Goal: Transaction & Acquisition: Purchase product/service

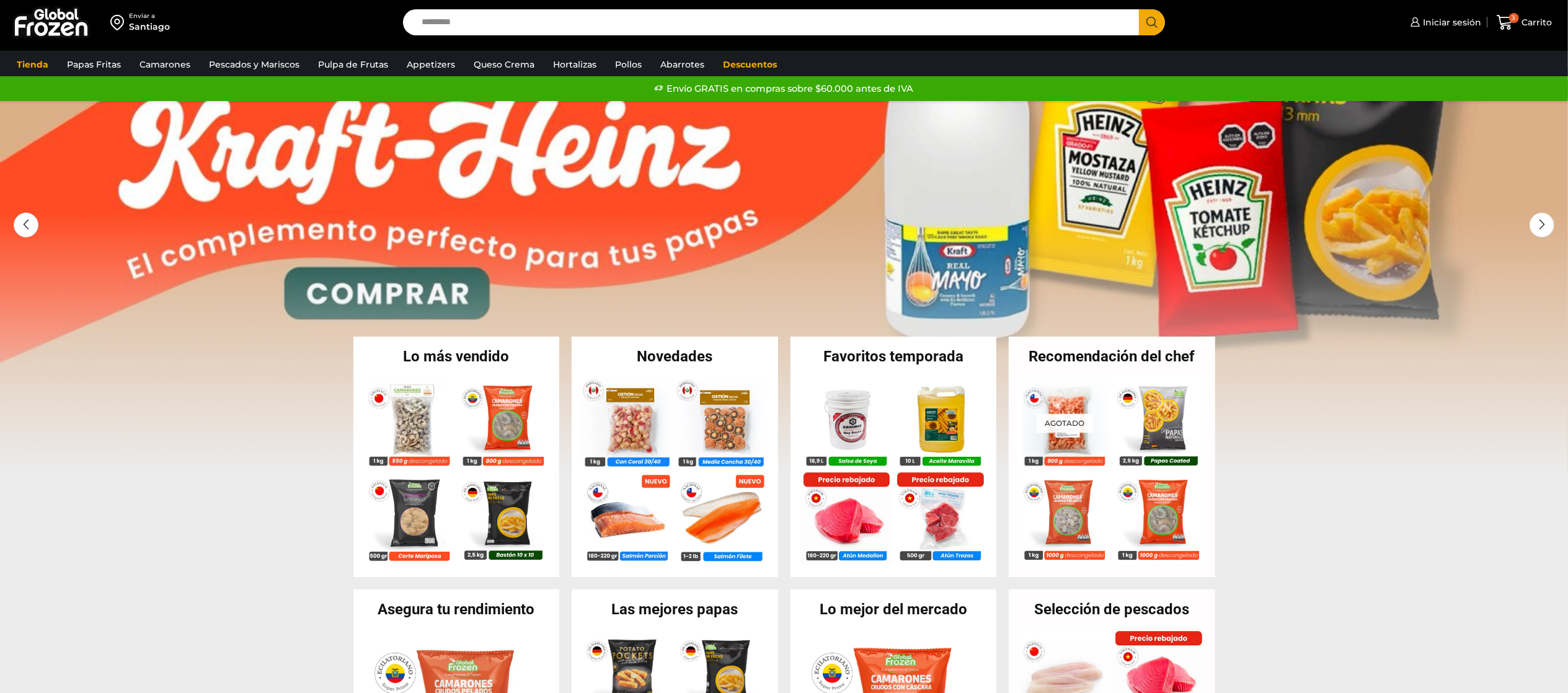
click at [477, 32] on input "Search input" at bounding box center [774, 22] width 718 height 26
type input "**********"
click at [1139, 9] on button "Search" at bounding box center [1152, 22] width 26 height 26
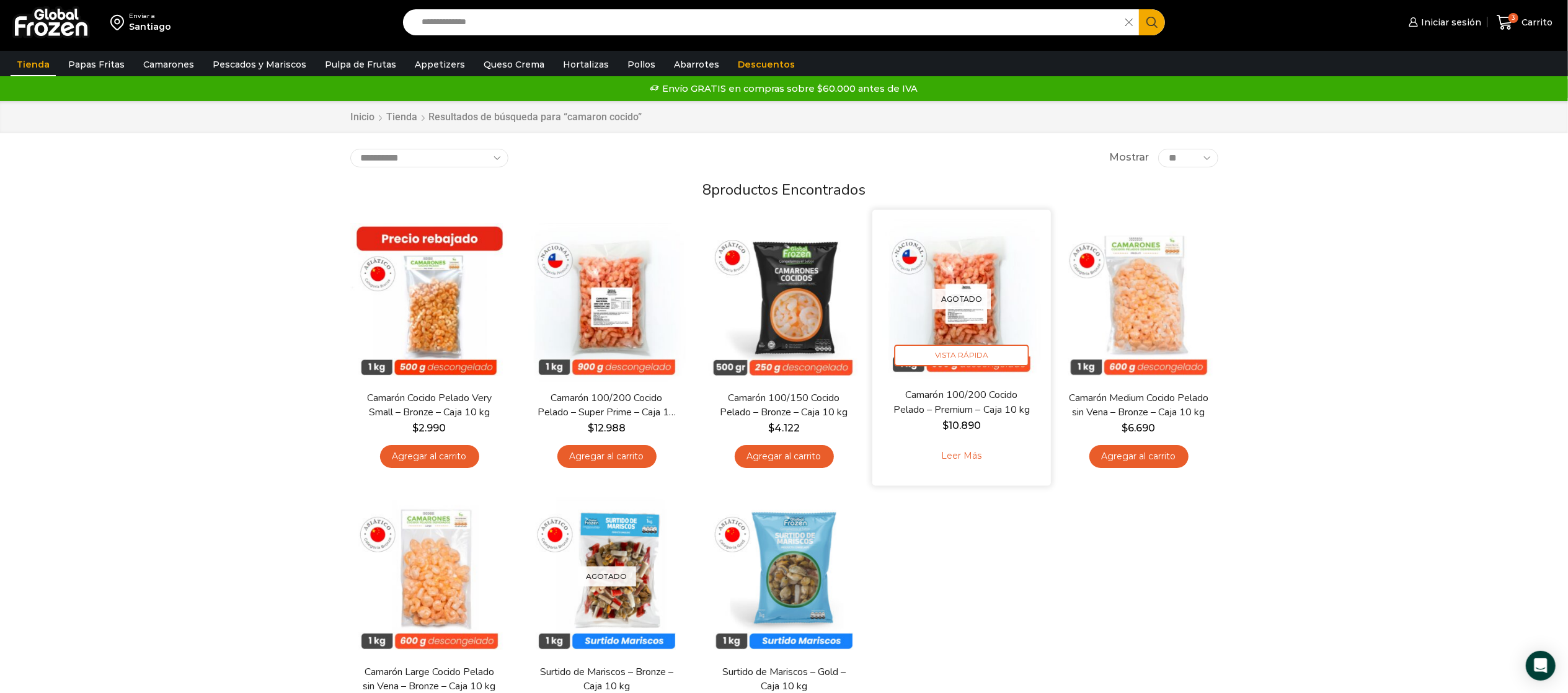
click at [976, 311] on div "Agotado Vista Rápida" at bounding box center [962, 298] width 160 height 160
click at [955, 306] on p "Agotado" at bounding box center [961, 299] width 59 height 20
click at [964, 448] on link "Leer más" at bounding box center [961, 455] width 79 height 27
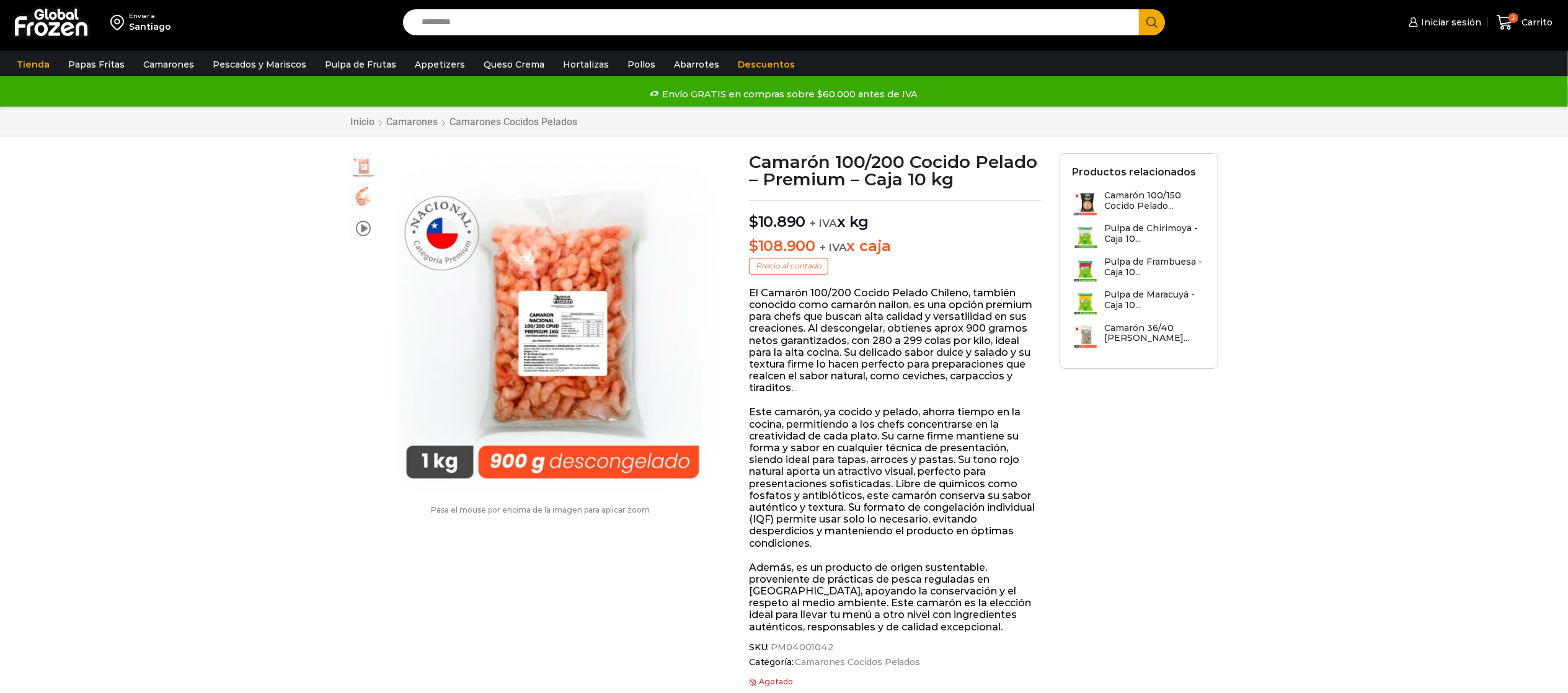
scroll to position [1, 0]
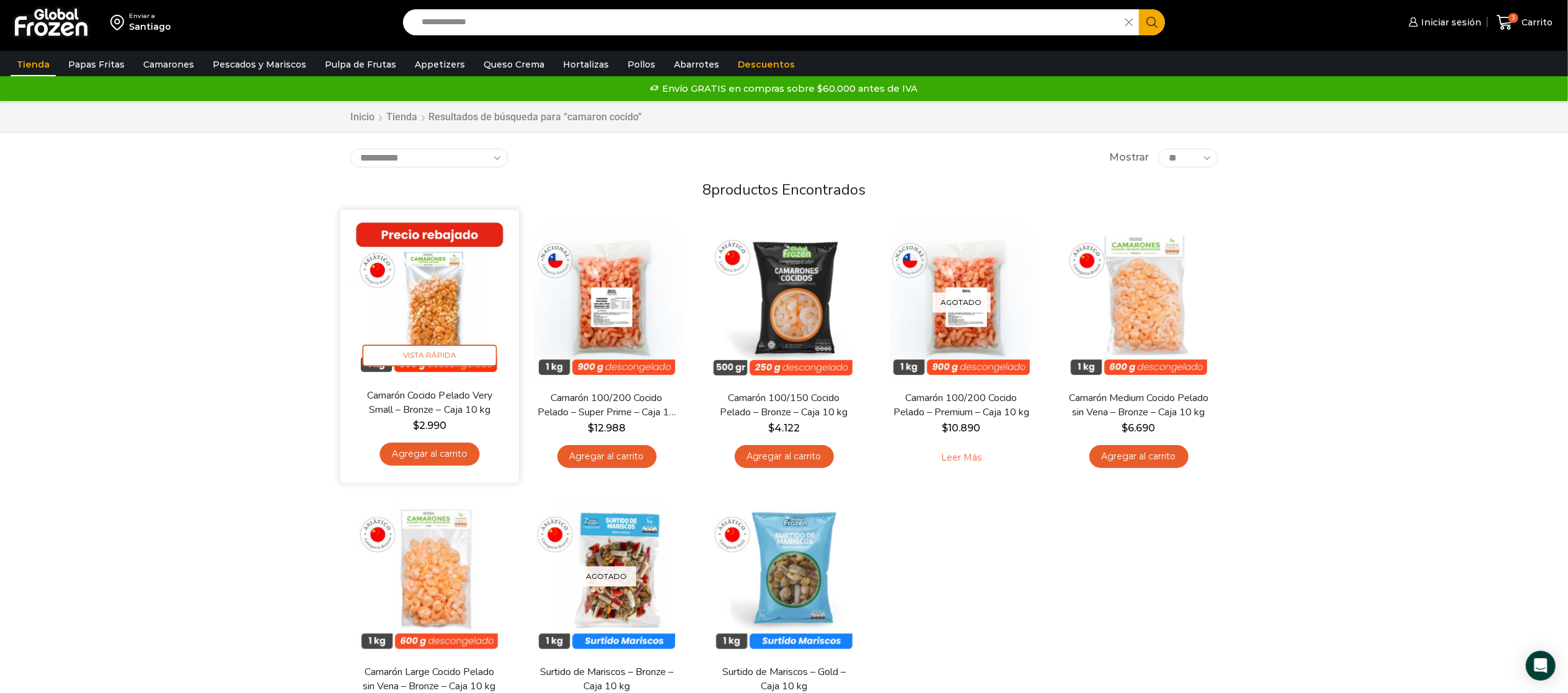
click at [449, 295] on img at bounding box center [430, 298] width 160 height 160
